Goal: Information Seeking & Learning: Learn about a topic

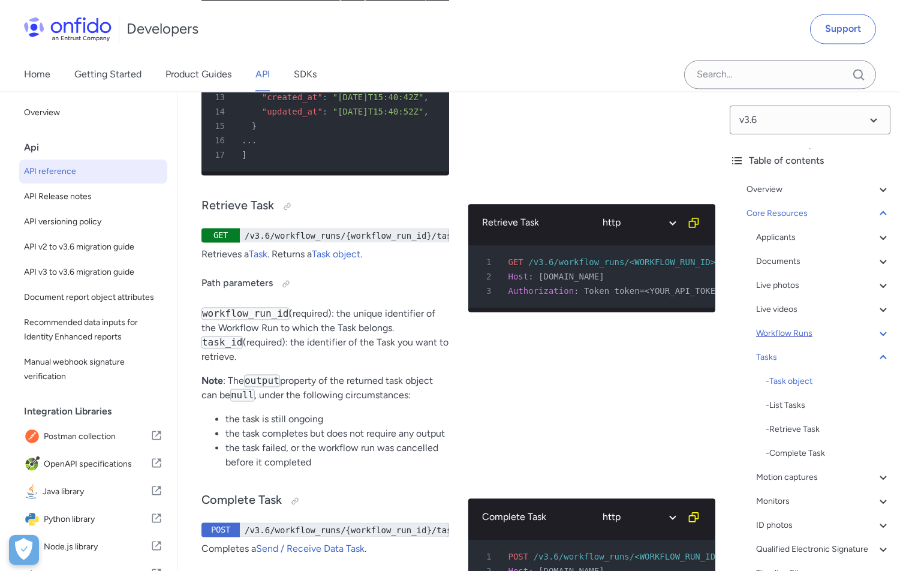
click at [884, 331] on icon at bounding box center [883, 333] width 14 height 14
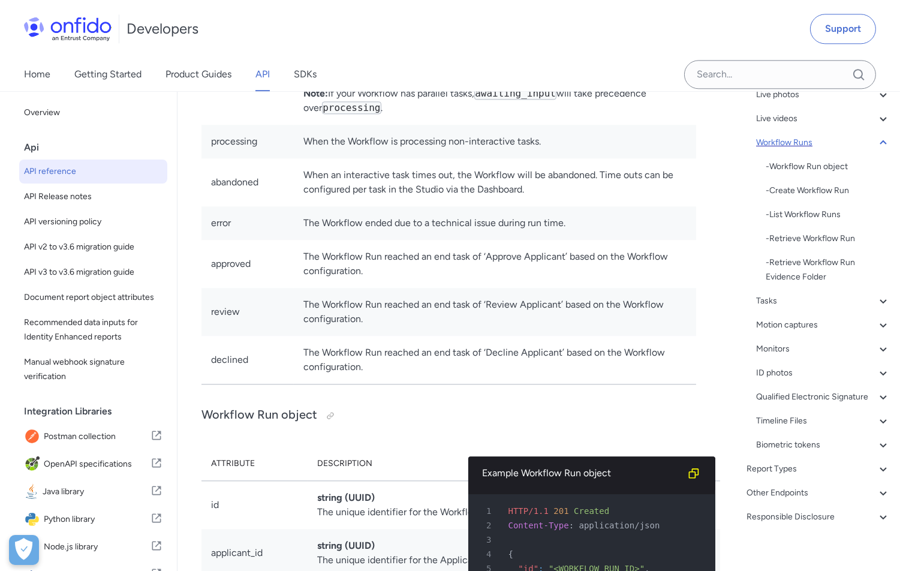
scroll to position [201, 0]
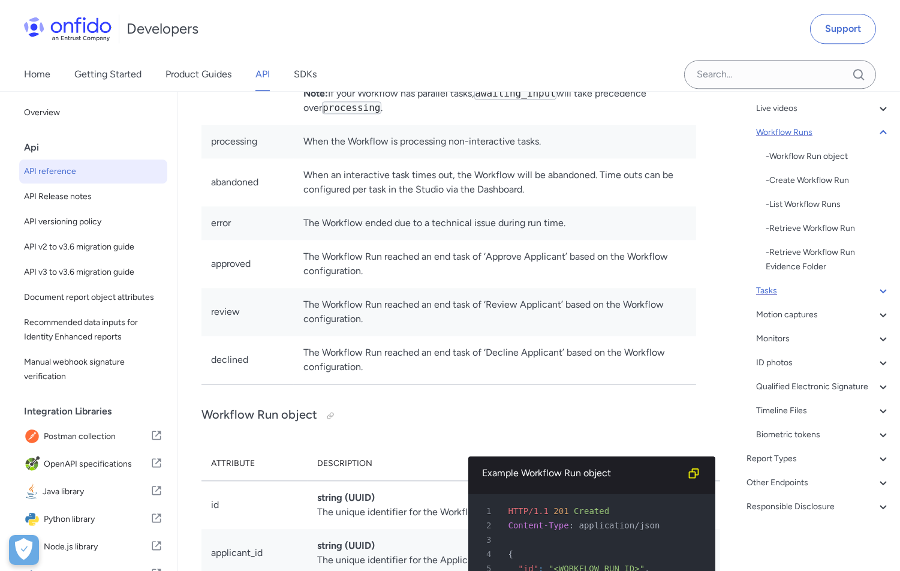
click at [876, 290] on icon at bounding box center [883, 291] width 14 height 14
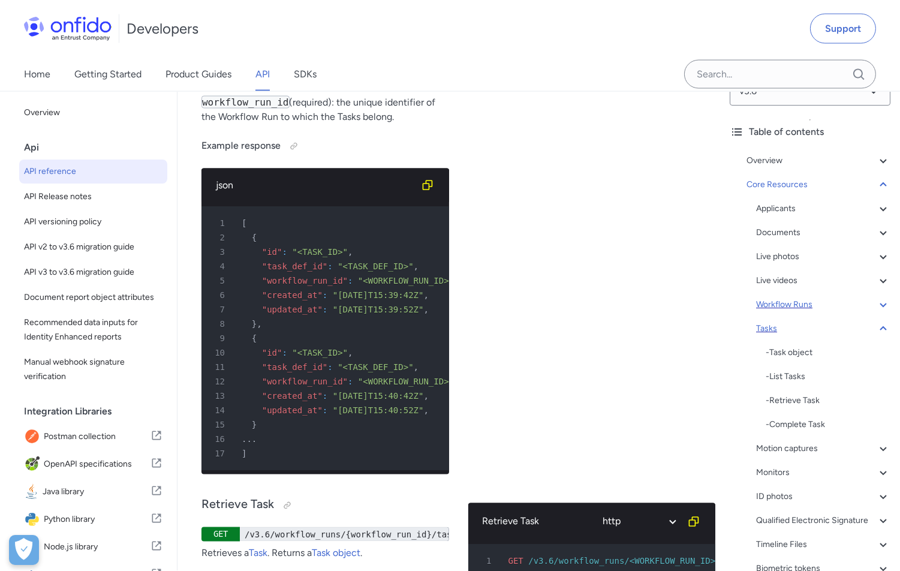
scroll to position [24, 0]
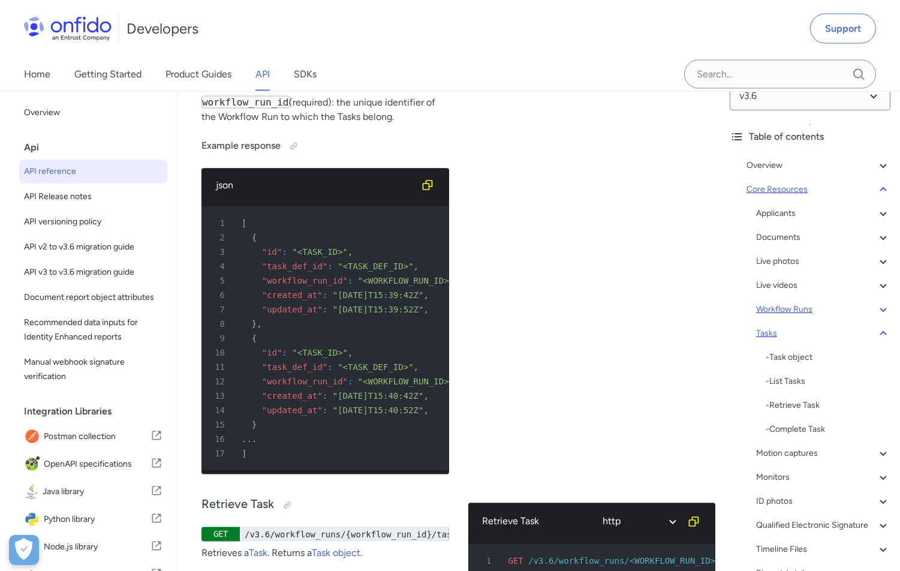
click at [882, 185] on icon at bounding box center [883, 189] width 14 height 14
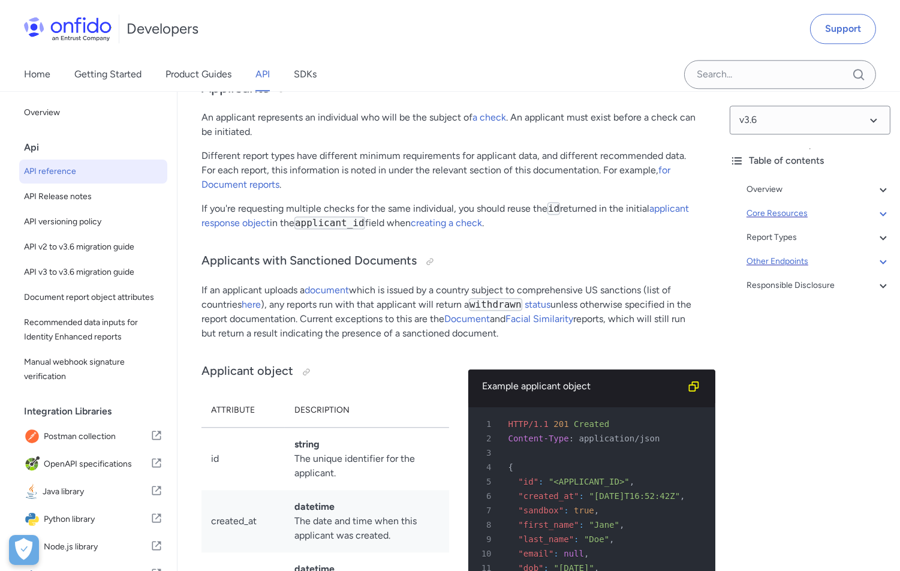
click at [884, 263] on icon at bounding box center [883, 261] width 14 height 14
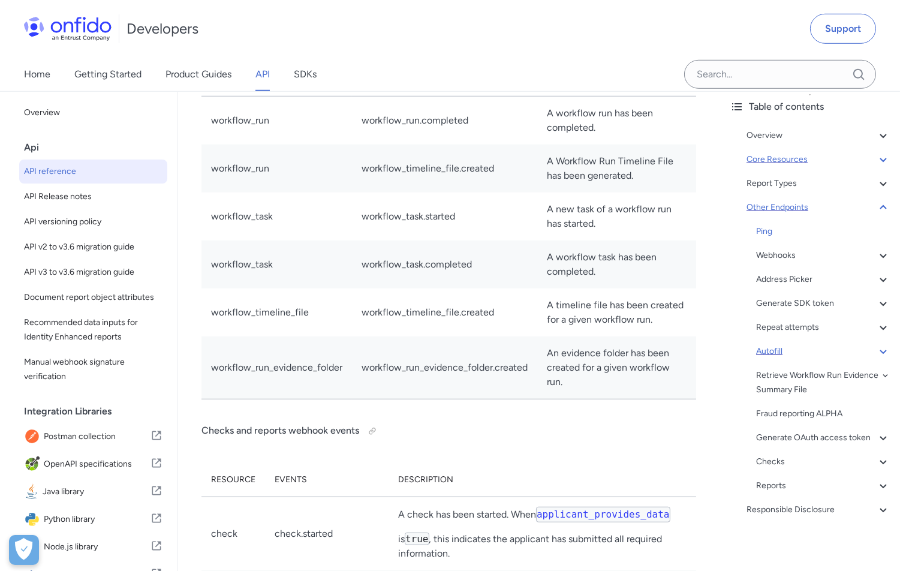
scroll to position [57, 0]
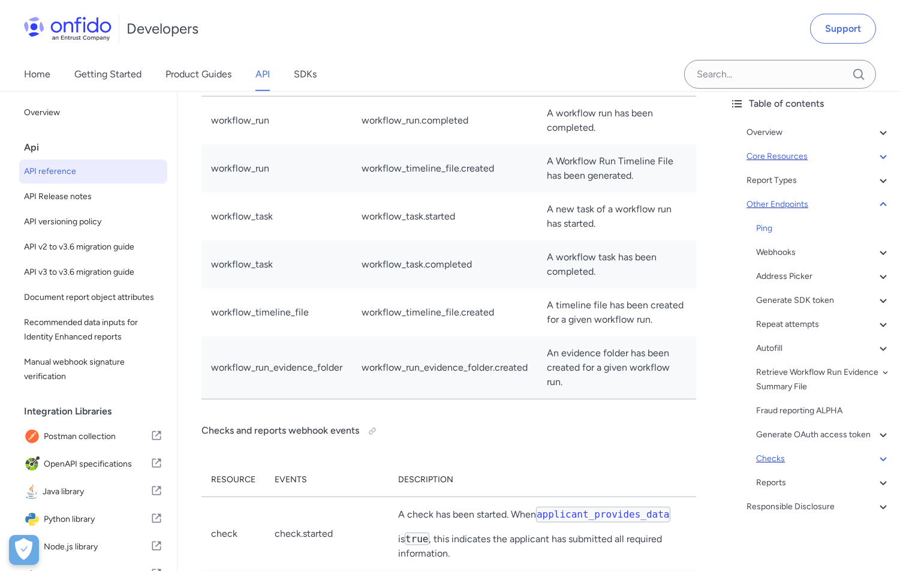
click at [879, 456] on icon at bounding box center [883, 458] width 14 height 14
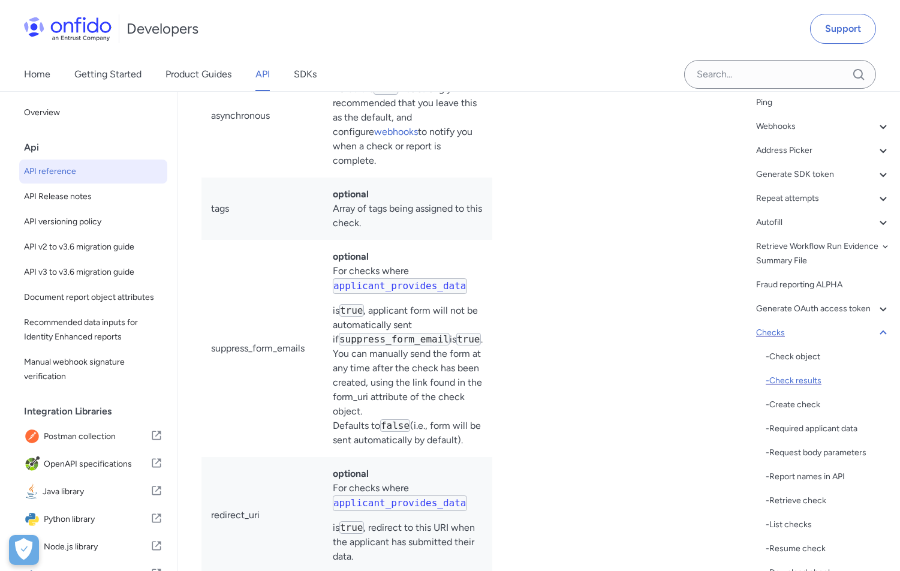
scroll to position [192, 0]
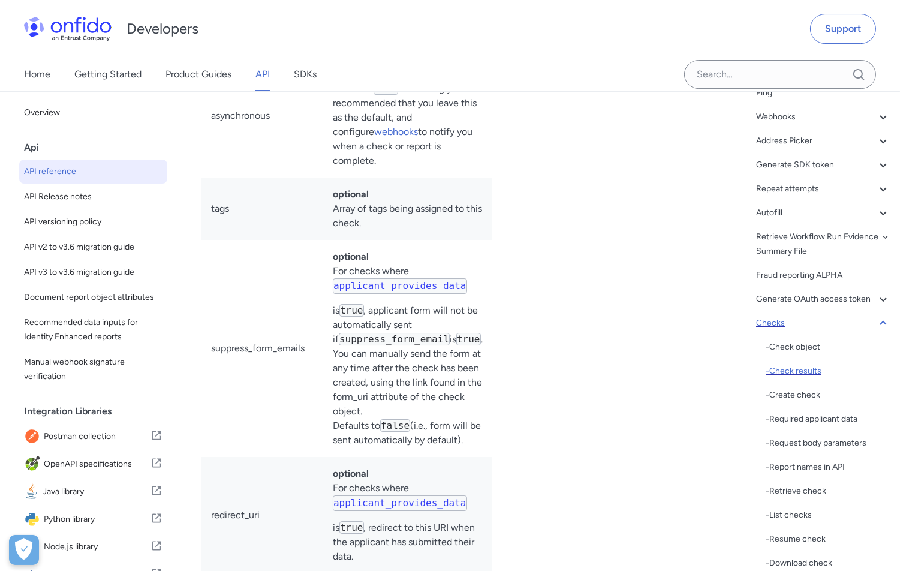
click at [810, 370] on div "- Check results" at bounding box center [827, 371] width 125 height 14
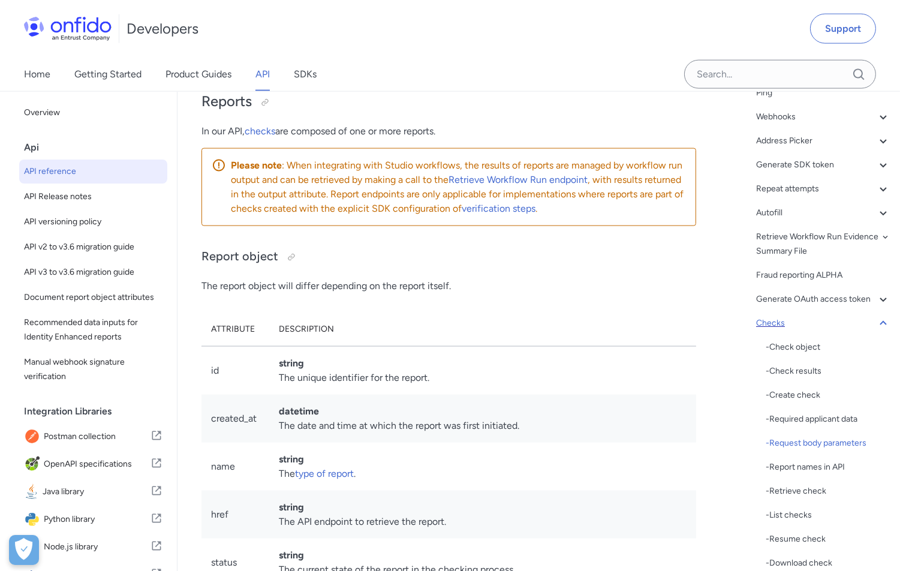
scroll to position [132469, 0]
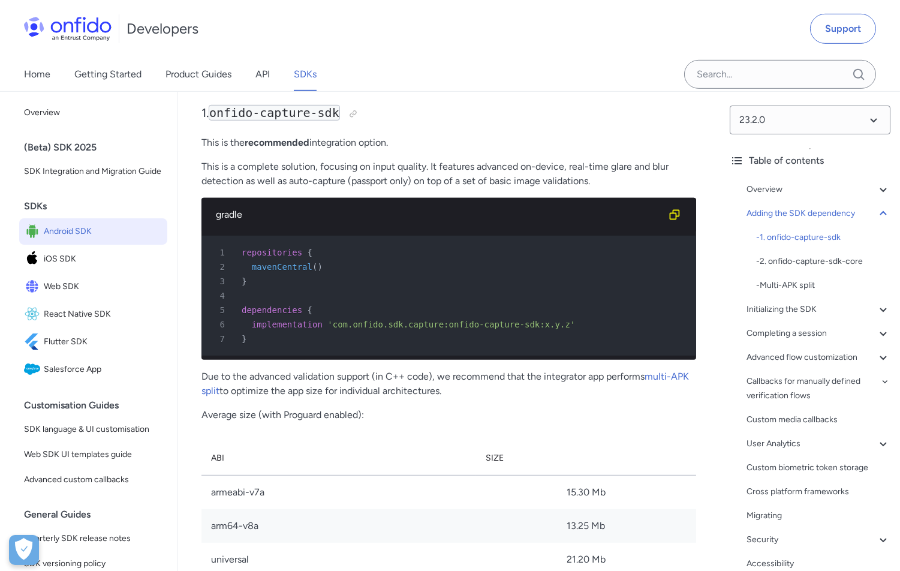
scroll to position [1088, 0]
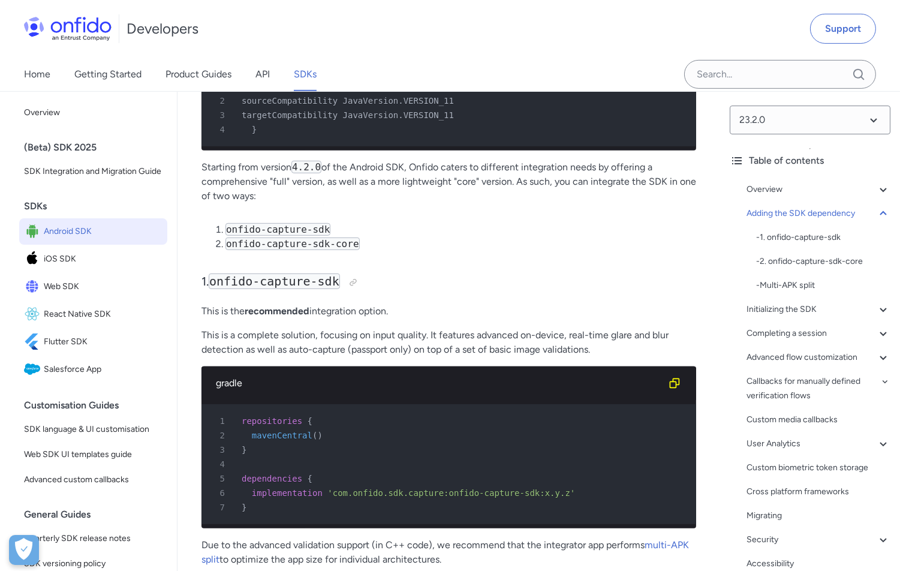
click at [474, 237] on li "onfido-capture-sdk-core" at bounding box center [460, 244] width 471 height 14
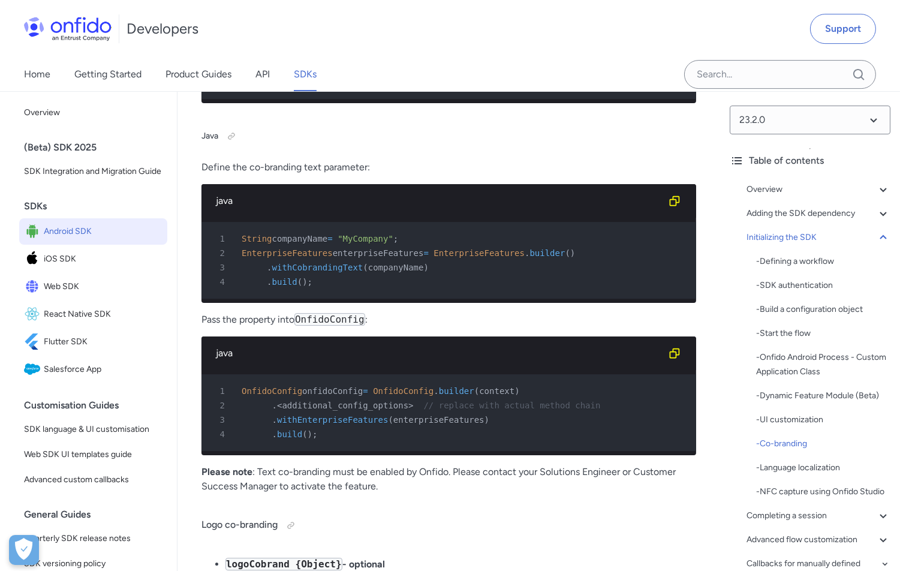
scroll to position [7136, 0]
